Goal: Communication & Community: Answer question/provide support

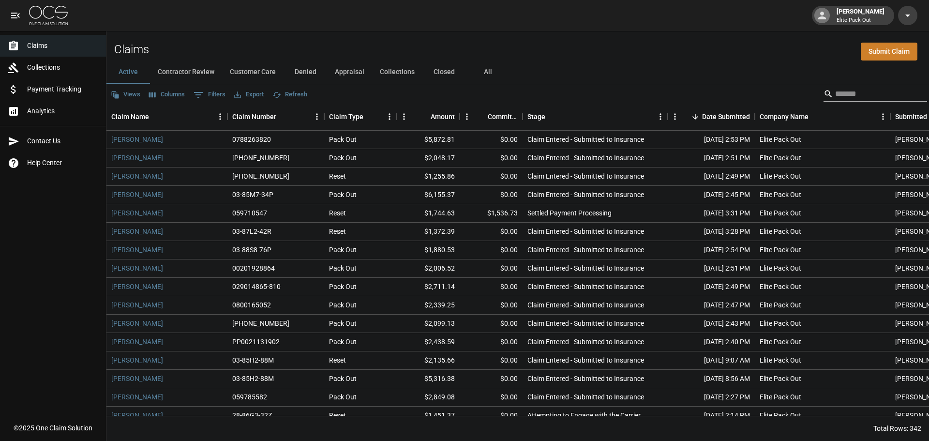
click at [863, 91] on input "Search" at bounding box center [873, 93] width 77 height 15
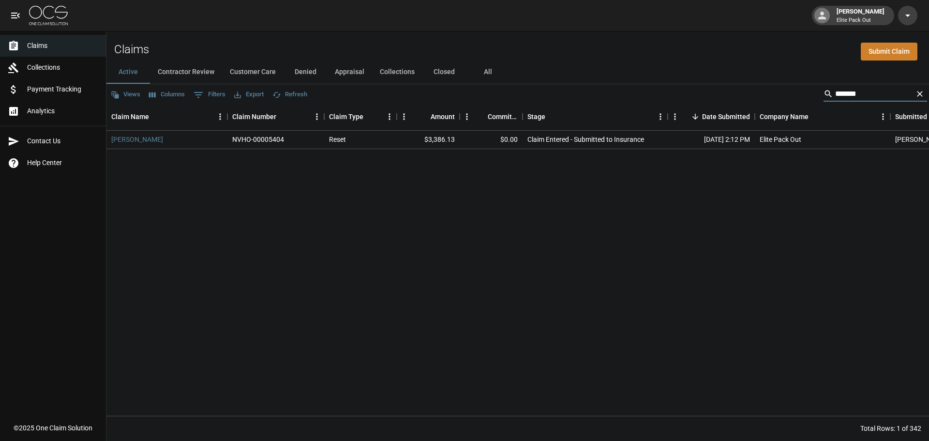
type input "*******"
click at [148, 142] on link "[PERSON_NAME]" at bounding box center [137, 140] width 52 height 10
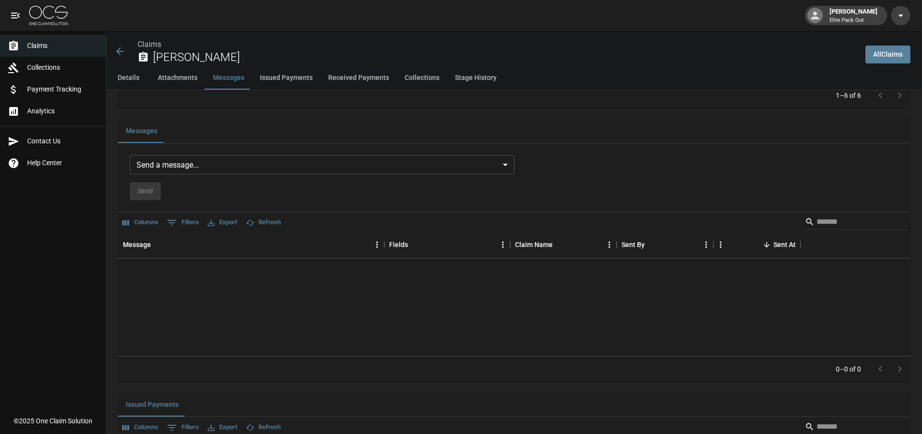
scroll to position [726, 0]
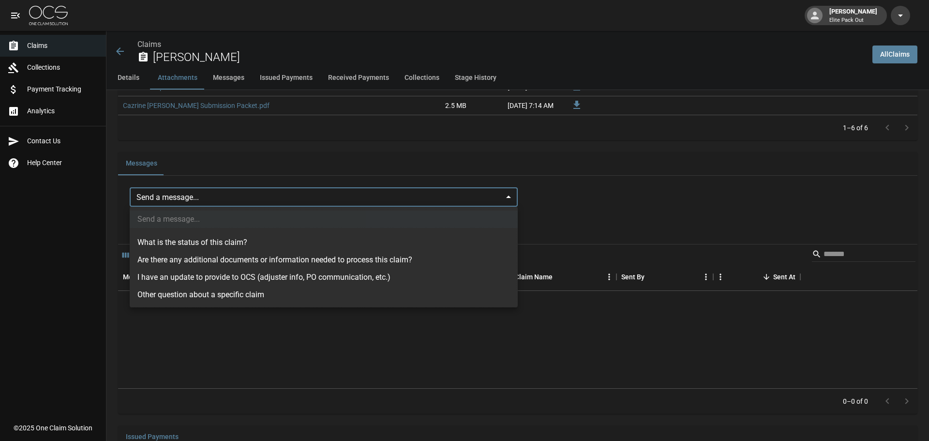
click at [167, 188] on body "[PERSON_NAME] Elite Pack Out Claims Collections Payment Tracking Analytics Cont…" at bounding box center [464, 225] width 929 height 1902
click at [252, 280] on li "I have an update to provide to OCS (adjuster info, PO communication, etc.)" at bounding box center [324, 277] width 388 height 17
type input "**********"
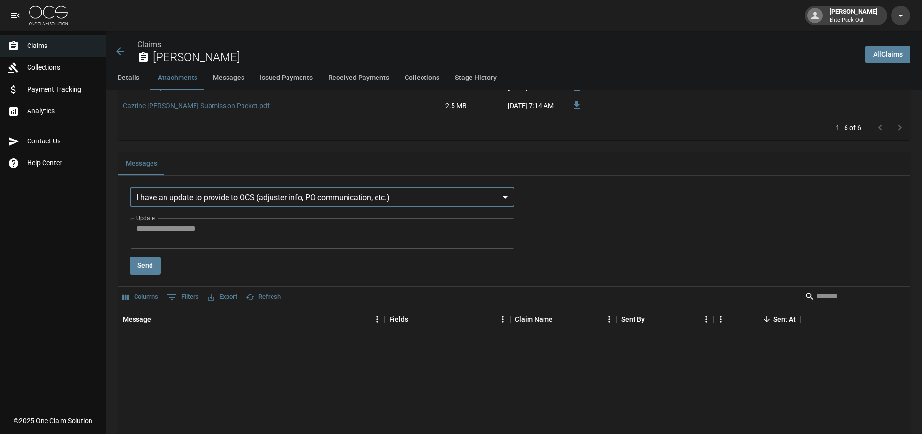
click at [197, 235] on textarea "Update" at bounding box center [321, 234] width 371 height 22
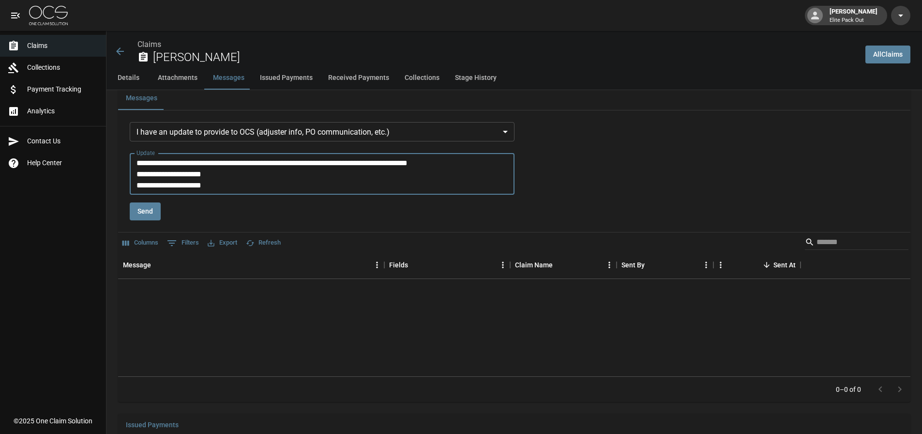
scroll to position [774, 0]
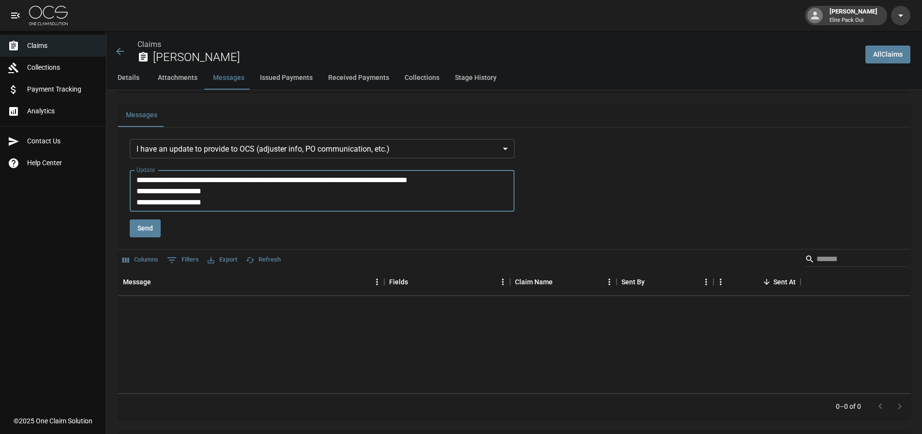
type textarea "**********"
click at [149, 231] on button "Send" at bounding box center [145, 228] width 31 height 18
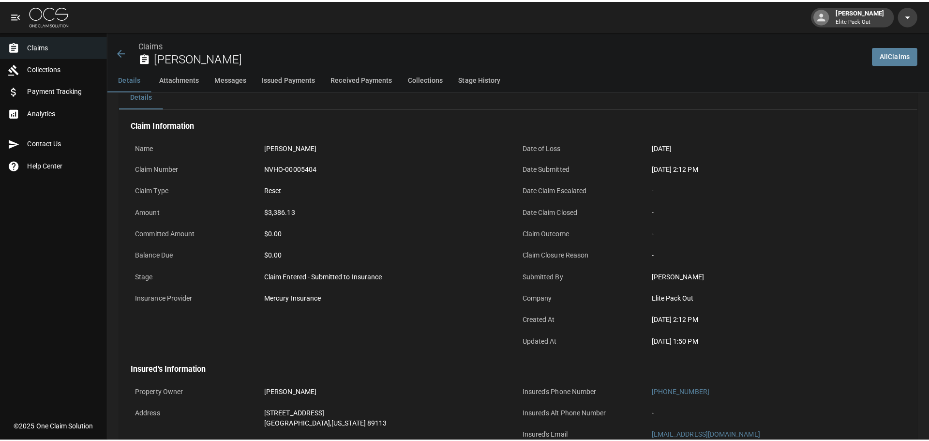
scroll to position [0, 0]
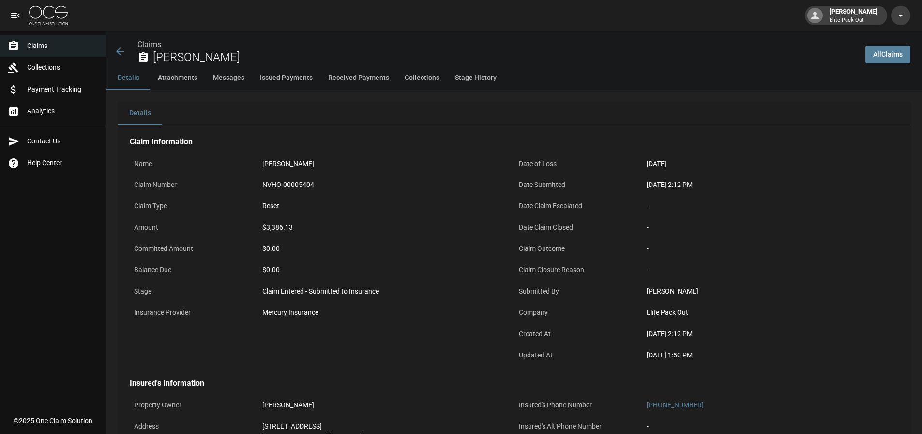
click at [117, 53] on icon at bounding box center [120, 51] width 12 height 12
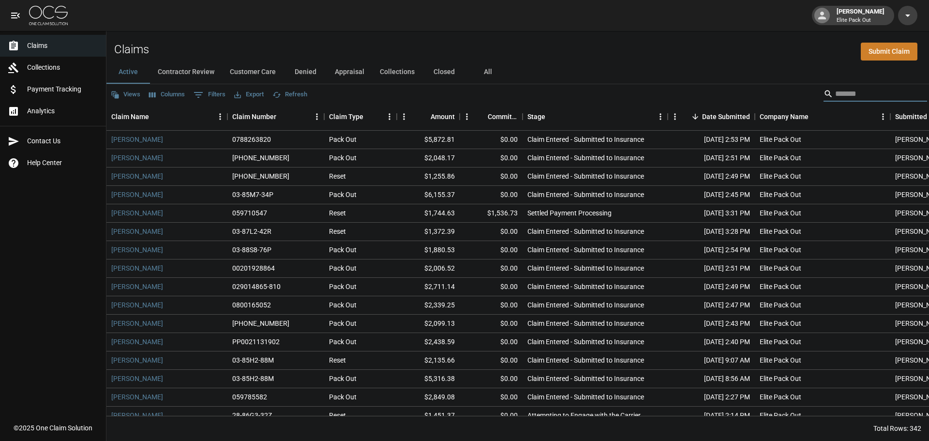
click at [866, 88] on input "Search" at bounding box center [873, 93] width 77 height 15
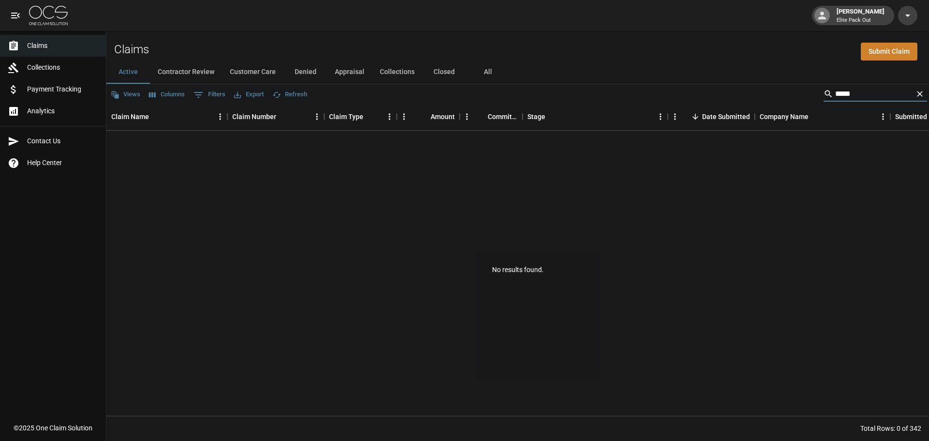
type input "*****"
click at [489, 75] on button "All" at bounding box center [488, 72] width 44 height 23
click at [889, 97] on input "*****" at bounding box center [873, 93] width 77 height 15
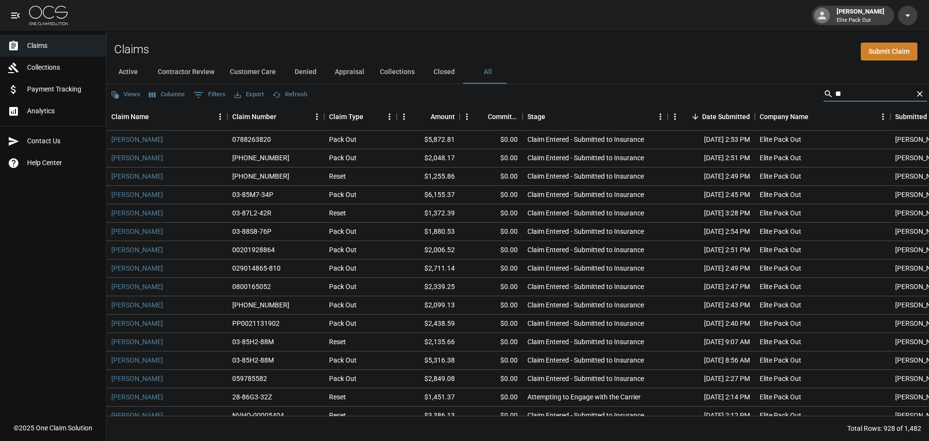
type input "*"
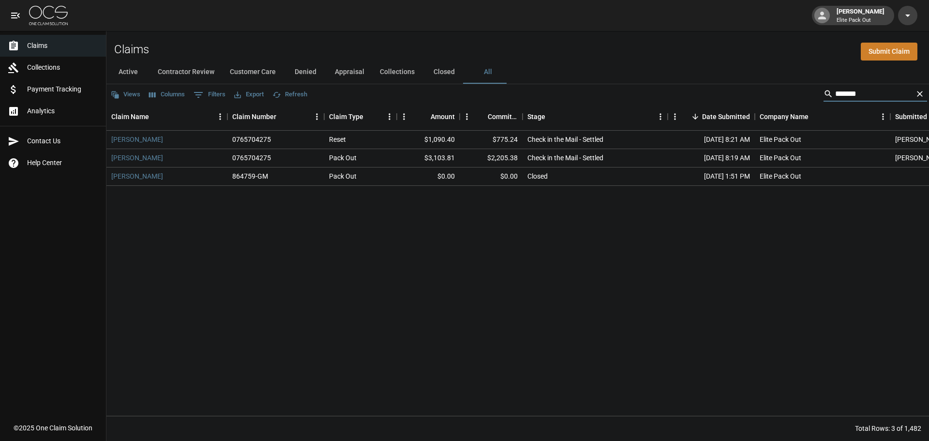
type input "*******"
click at [439, 74] on button "Closed" at bounding box center [445, 72] width 44 height 23
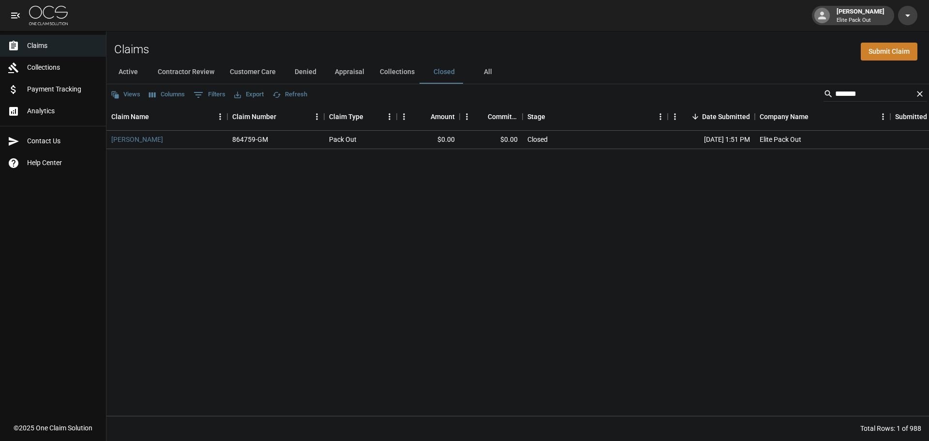
click at [390, 76] on button "Collections" at bounding box center [397, 72] width 50 height 23
click at [348, 70] on button "Appraisal" at bounding box center [349, 72] width 45 height 23
click at [296, 74] on button "Denied" at bounding box center [306, 72] width 44 height 23
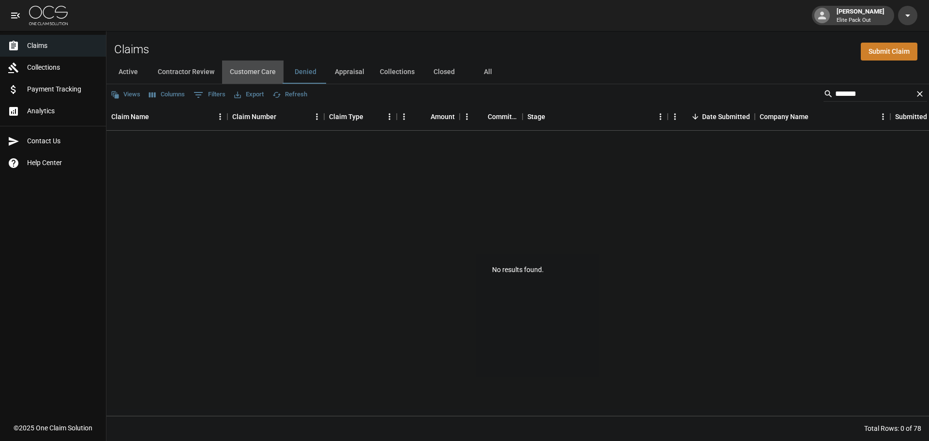
click at [260, 75] on button "Customer Care" at bounding box center [252, 72] width 61 height 23
click at [207, 77] on button "Contractor Review" at bounding box center [186, 72] width 72 height 23
click at [134, 74] on button "Active" at bounding box center [128, 72] width 44 height 23
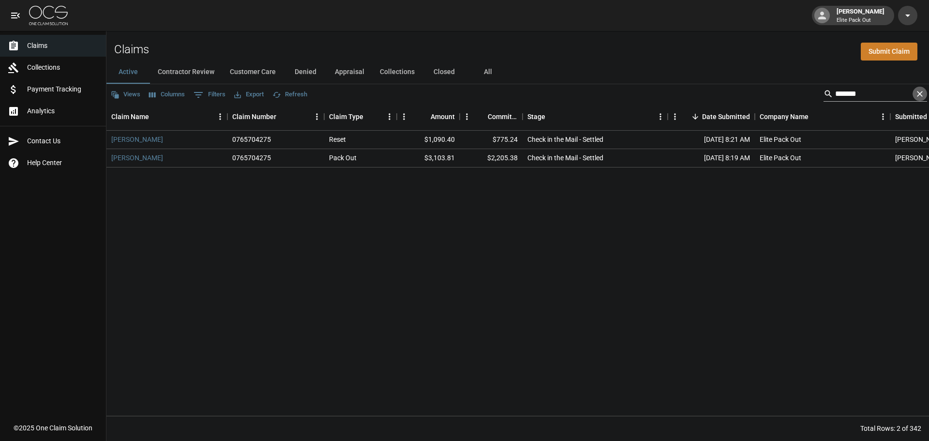
click at [919, 93] on icon "Clear" at bounding box center [920, 94] width 6 height 6
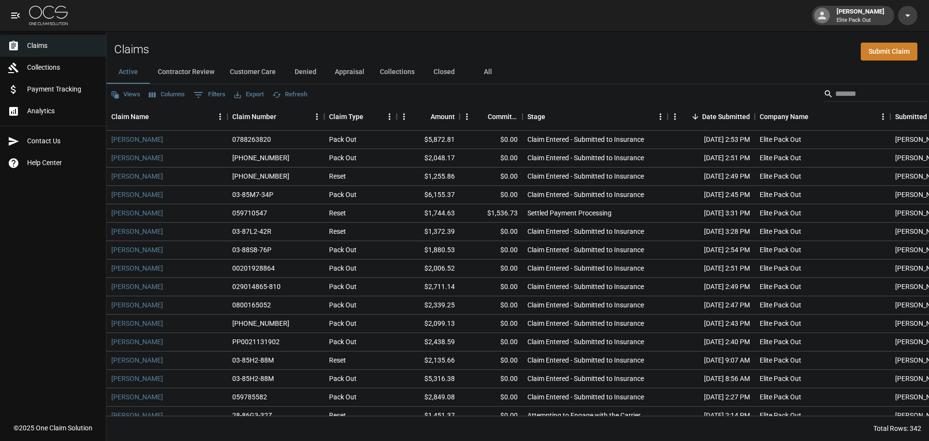
click at [600, 70] on div "Active Contractor Review Customer Care Denied Appraisal Collections Closed All" at bounding box center [517, 72] width 823 height 23
click at [849, 91] on input "Search" at bounding box center [873, 93] width 77 height 15
type input "*"
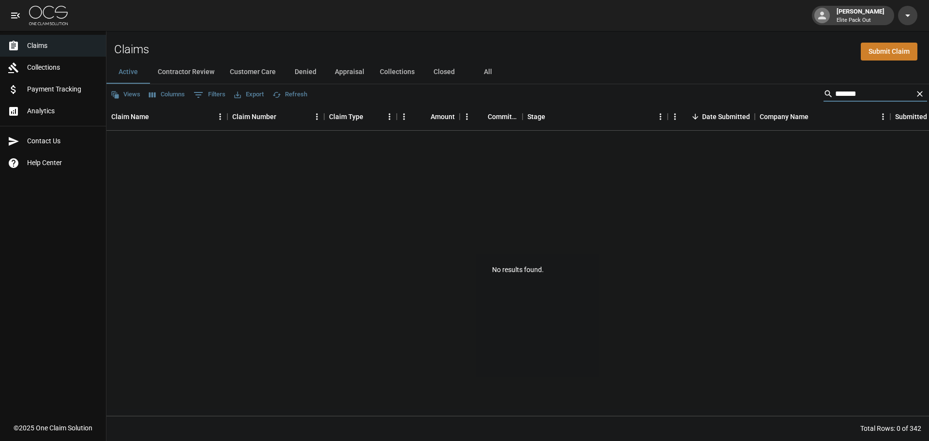
type input "******"
click at [470, 66] on button "All" at bounding box center [488, 72] width 44 height 23
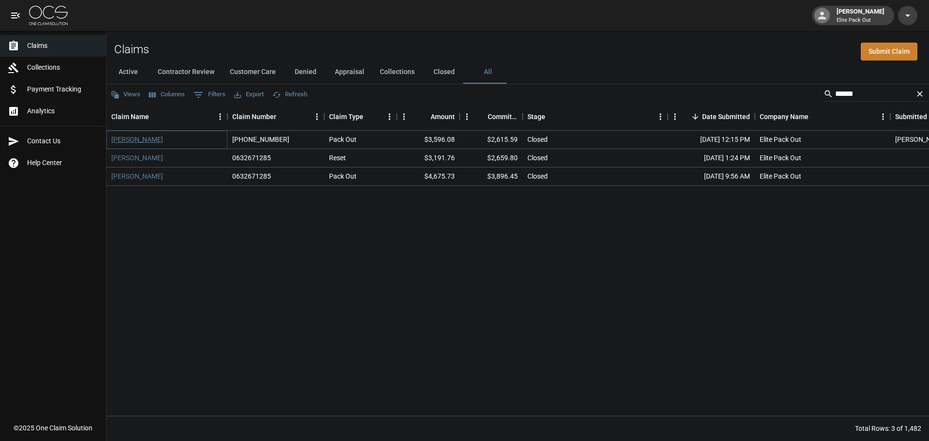
click at [142, 139] on link "[PERSON_NAME]" at bounding box center [137, 140] width 52 height 10
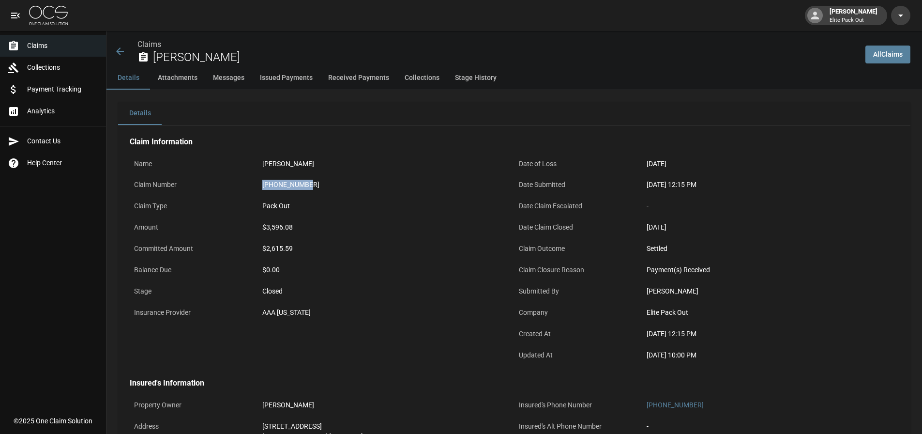
drag, startPoint x: 264, startPoint y: 184, endPoint x: 325, endPoint y: 181, distance: 61.1
click at [325, 181] on div "[PHONE_NUMBER]" at bounding box center [386, 185] width 248 height 10
copy div "[PHONE_NUMBER]"
click at [119, 54] on icon at bounding box center [120, 51] width 8 height 8
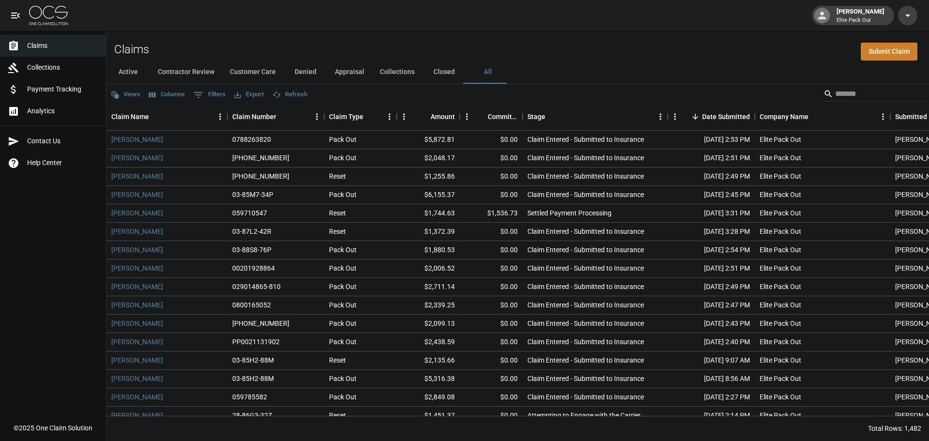
drag, startPoint x: 38, startPoint y: 43, endPoint x: 40, endPoint y: 49, distance: 6.7
click at [38, 43] on span "Claims" at bounding box center [62, 46] width 71 height 10
click at [330, 29] on div "[PERSON_NAME] Elite Pack Out" at bounding box center [464, 15] width 929 height 31
